Goal: Navigation & Orientation: Find specific page/section

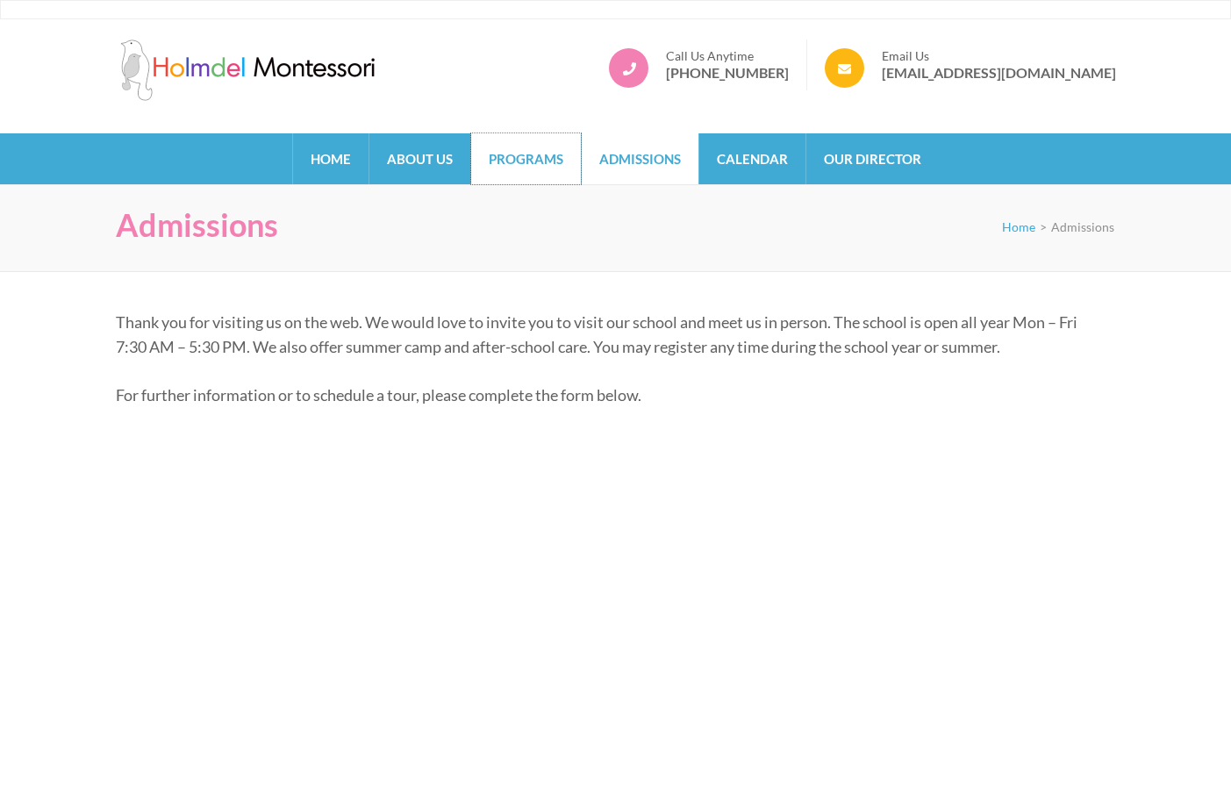
click at [533, 154] on link "Programs" at bounding box center [526, 158] width 110 height 51
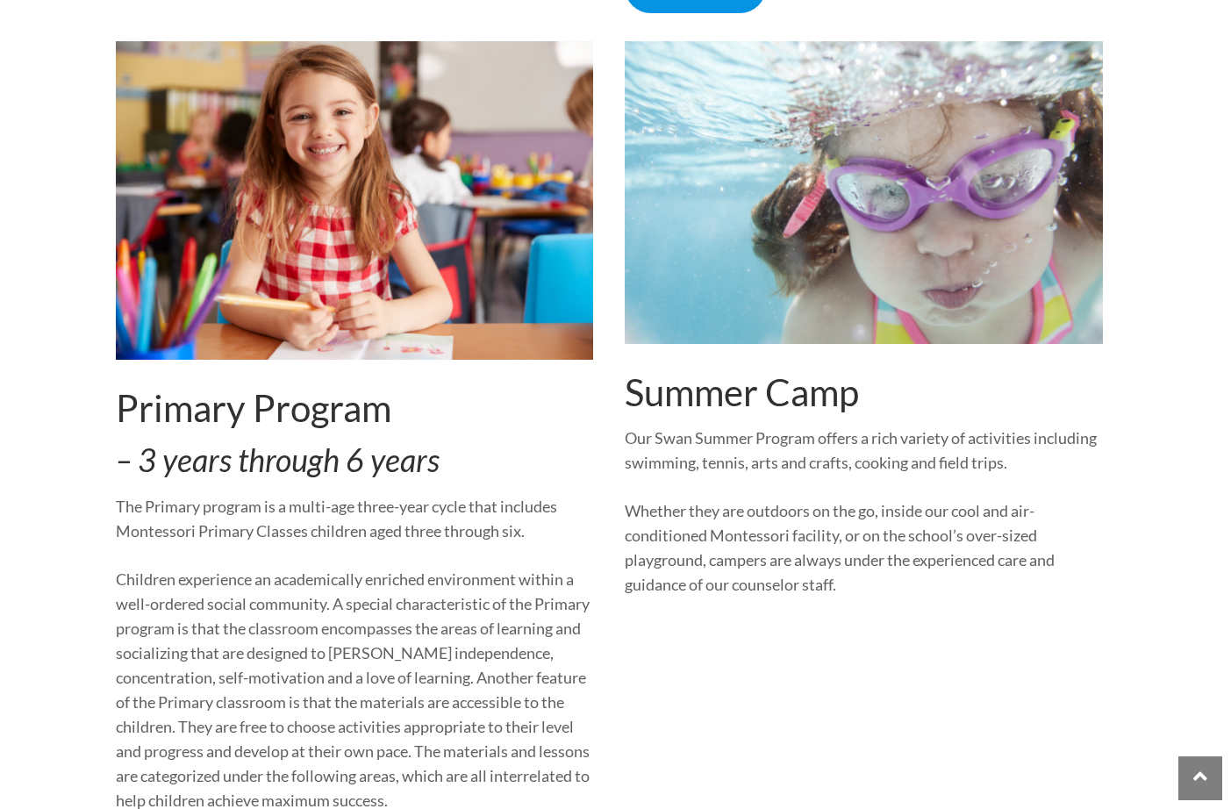
scroll to position [1316, 0]
